Goal: Check status: Check status

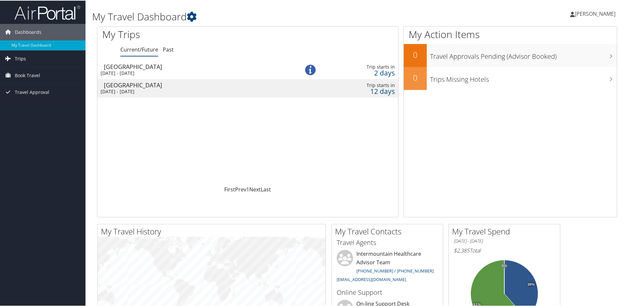
click at [26, 61] on link "Trips" at bounding box center [42, 58] width 85 height 16
click at [55, 72] on link "Current/Future Trips" at bounding box center [42, 71] width 85 height 10
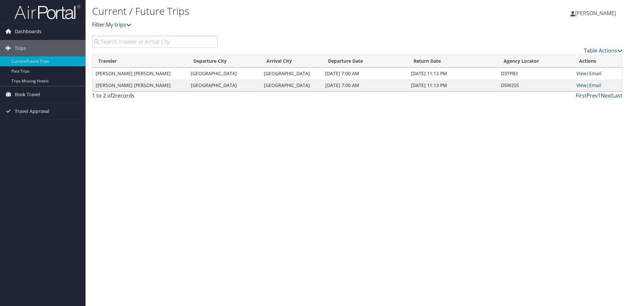
click at [36, 35] on span "Dashboards" at bounding box center [28, 31] width 27 height 16
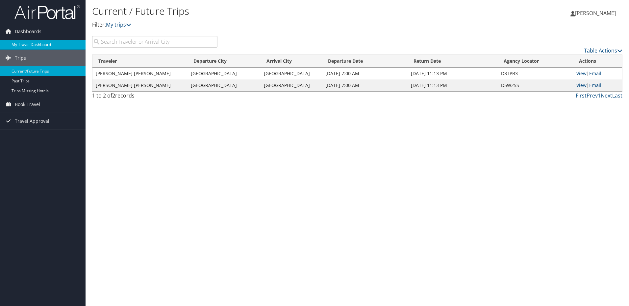
click at [41, 45] on link "My Travel Dashboard" at bounding box center [42, 45] width 85 height 10
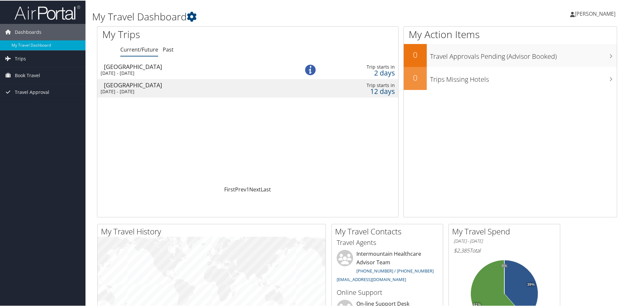
click at [145, 69] on div "[GEOGRAPHIC_DATA]" at bounding box center [195, 66] width 182 height 6
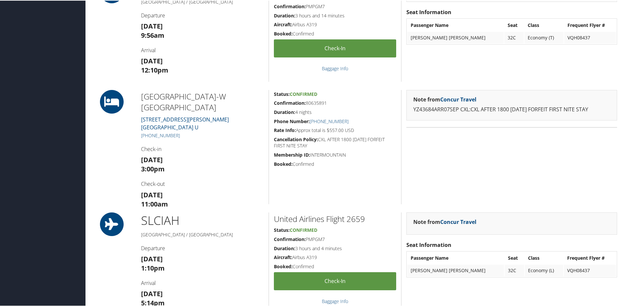
scroll to position [329, 0]
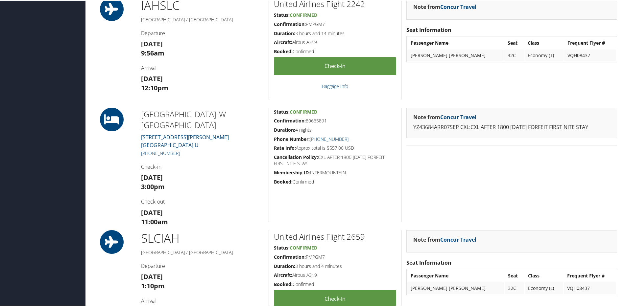
drag, startPoint x: 228, startPoint y: 133, endPoint x: 141, endPoint y: 116, distance: 88.8
click at [141, 116] on div "Staybridge Stes Salt Lake-W Va 3038 S. DECKER LAKE DRIVE WEST VALLEY CITY UT 84…" at bounding box center [202, 164] width 132 height 114
copy div "Staybridge Stes Salt Lake-W Va 3038 S. DECKER LAKE DRIVE WEST VALLEY CITY UT 84…"
click at [101, 181] on div at bounding box center [114, 164] width 44 height 114
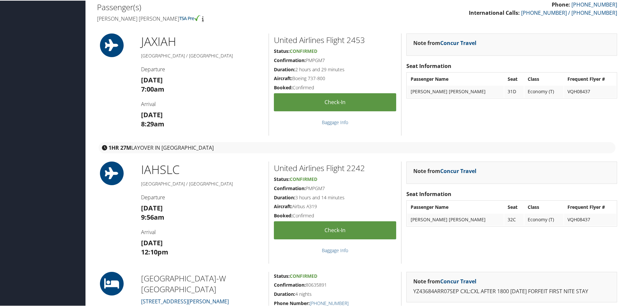
scroll to position [0, 0]
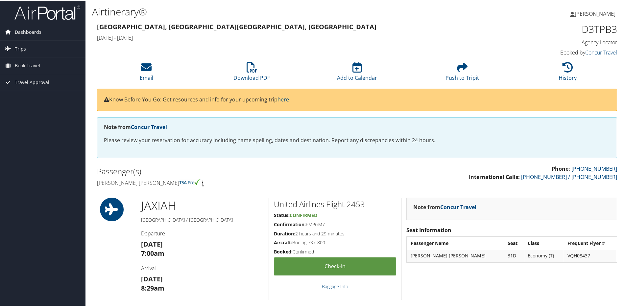
click at [36, 34] on span "Dashboards" at bounding box center [28, 31] width 27 height 16
click at [47, 43] on link "My Travel Dashboard" at bounding box center [42, 45] width 85 height 10
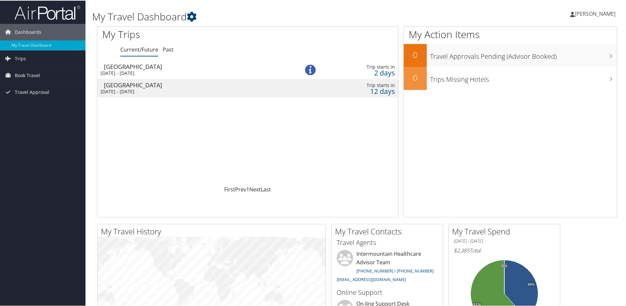
click at [46, 147] on div "Dashboards My Travel Dashboard Trips Current/Future Trips Past Trips Trips Miss…" at bounding box center [314, 248] width 629 height 497
click at [148, 87] on div "[GEOGRAPHIC_DATA]" at bounding box center [195, 85] width 182 height 6
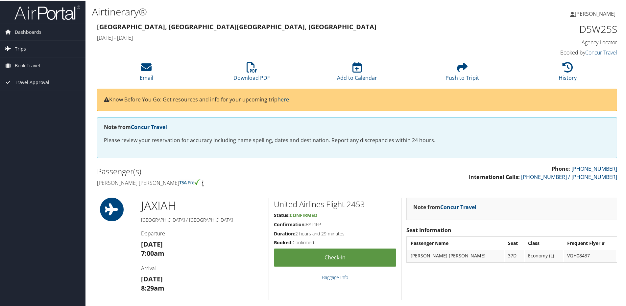
click at [25, 45] on span "Trips" at bounding box center [20, 48] width 11 height 16
click at [34, 33] on span "Dashboards" at bounding box center [28, 31] width 27 height 16
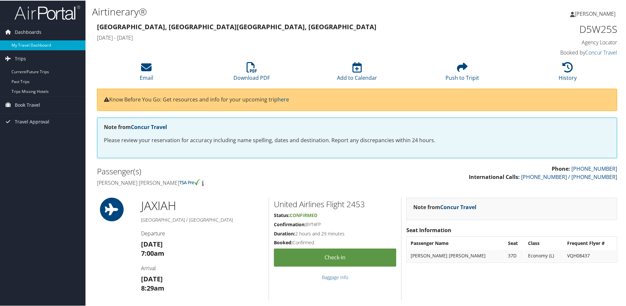
click at [35, 45] on link "My Travel Dashboard" at bounding box center [42, 45] width 85 height 10
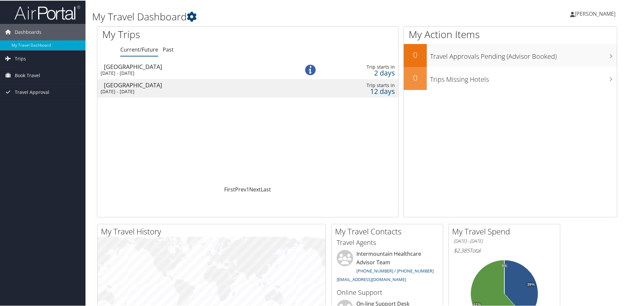
click at [151, 69] on td "Salt Lake City Sun 7 Sep 2025 - Thu 11 Sep 2025" at bounding box center [191, 69] width 189 height 18
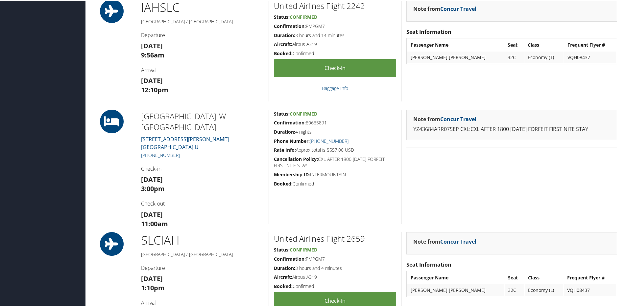
scroll to position [329, 0]
